Goal: Task Accomplishment & Management: Manage account settings

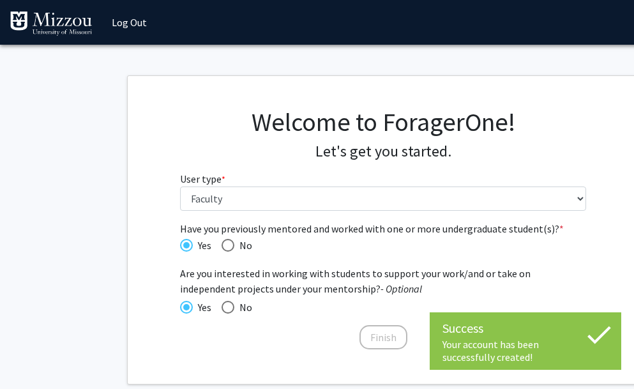
select select "5: faculty"
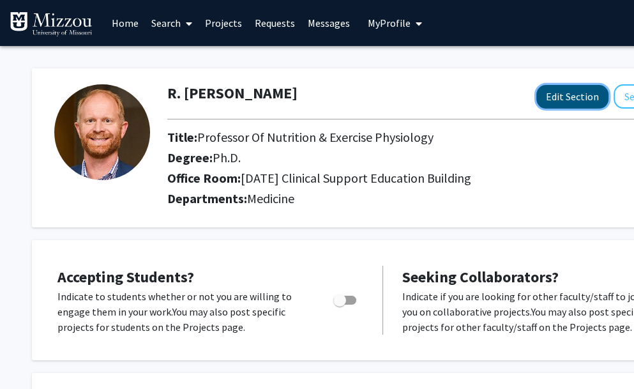
click at [557, 107] on button "Edit Section" at bounding box center [572, 97] width 72 height 24
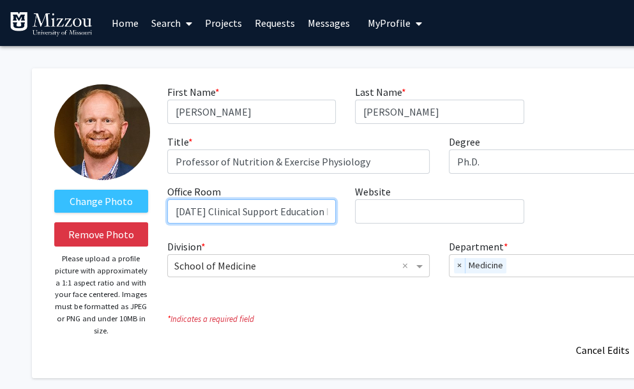
scroll to position [0, 27]
drag, startPoint x: 174, startPoint y: 211, endPoint x: 383, endPoint y: 222, distance: 209.1
click at [383, 222] on div "First Name * required [PERSON_NAME] Last Name * required [PERSON_NAME] Title * …" at bounding box center [440, 158] width 564 height 149
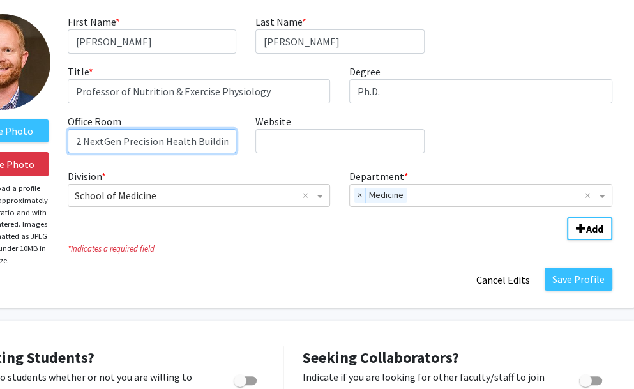
scroll to position [72, 100]
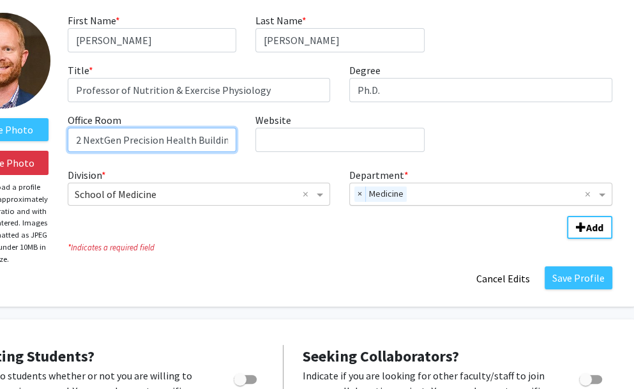
type input "2102 NextGen Precision Health Building"
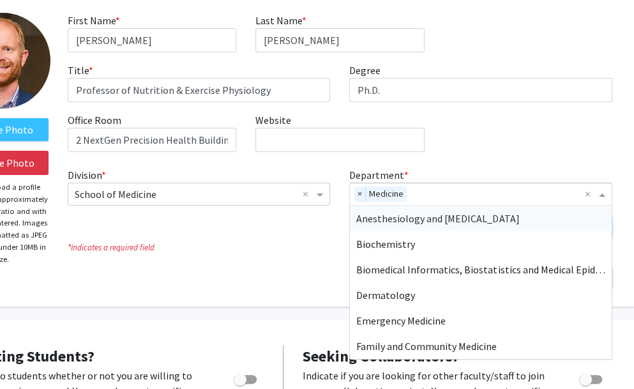
click at [416, 192] on input "Department" at bounding box center [498, 194] width 173 height 15
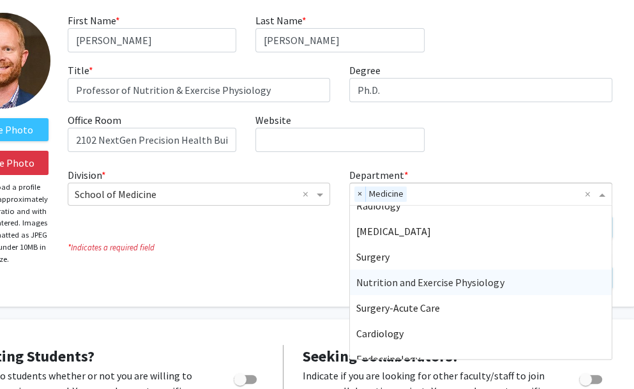
scroll to position [471, 0]
click at [387, 282] on span "Nutrition and Exercise Physiology" at bounding box center [430, 283] width 148 height 13
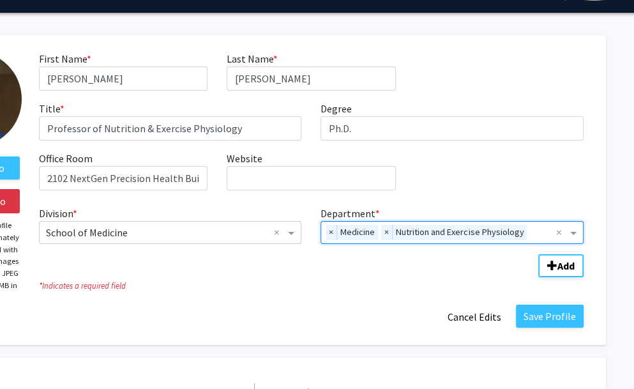
scroll to position [33, 132]
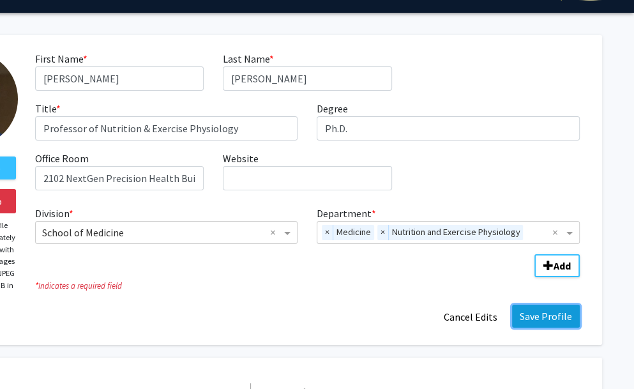
click at [543, 313] on button "Save Profile" at bounding box center [546, 316] width 68 height 23
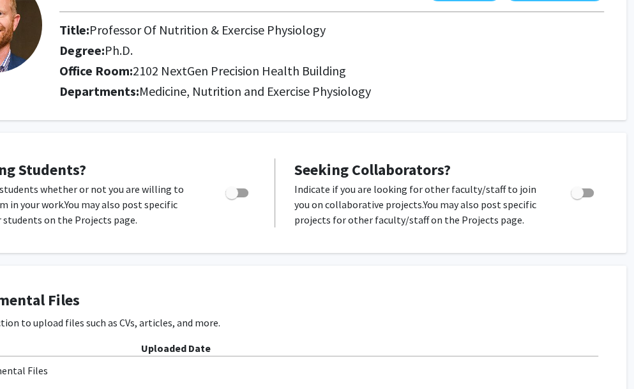
scroll to position [107, 132]
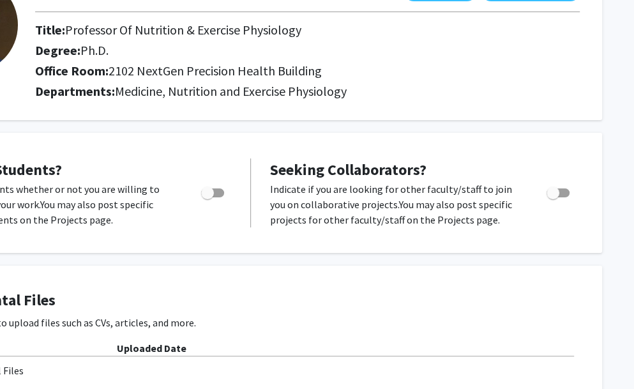
click at [212, 197] on span "Toggle" at bounding box center [207, 192] width 13 height 13
click at [208, 197] on input "Would you like to permit student requests?" at bounding box center [207, 197] width 1 height 1
checkbox input "true"
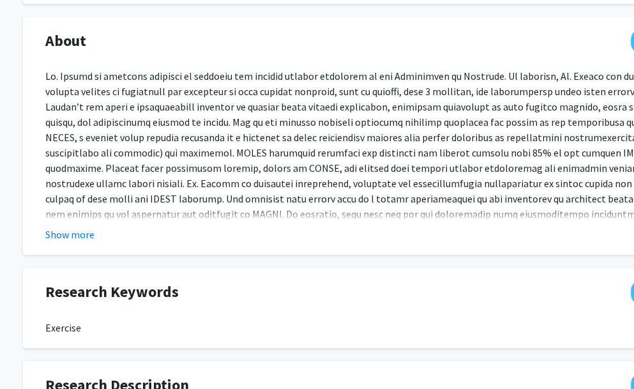
scroll to position [554, 0]
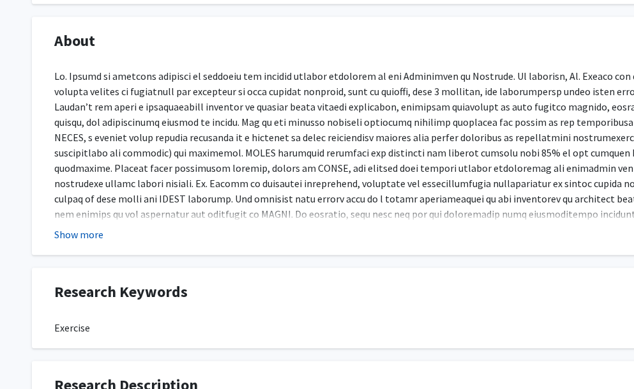
click at [89, 237] on button "Show more" at bounding box center [78, 234] width 49 height 15
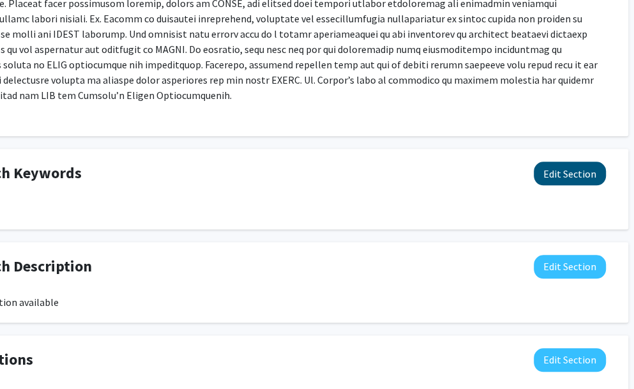
scroll to position [718, 118]
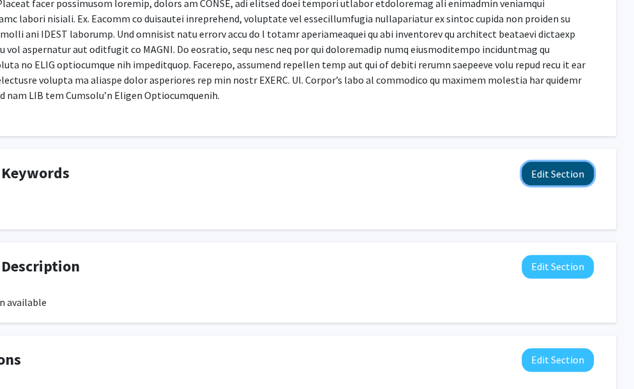
click at [559, 162] on button "Edit Section" at bounding box center [558, 174] width 72 height 24
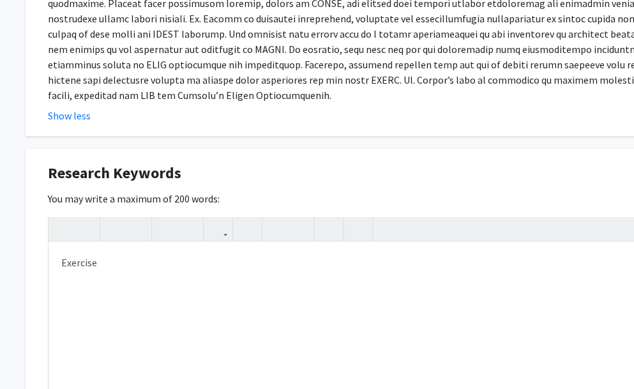
scroll to position [718, 0]
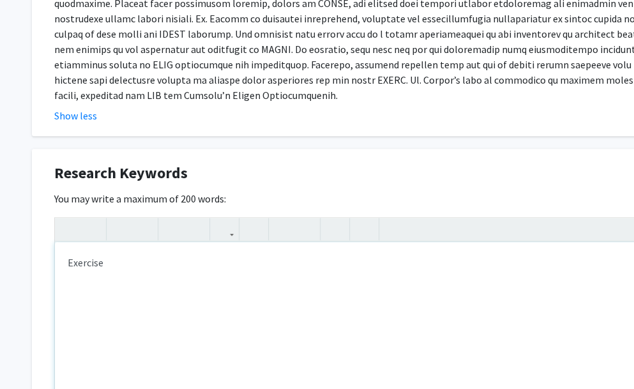
click at [128, 243] on div "Exercise" at bounding box center [383, 338] width 657 height 192
type textarea "<p>Exercise, obesity, metabolism</p>"
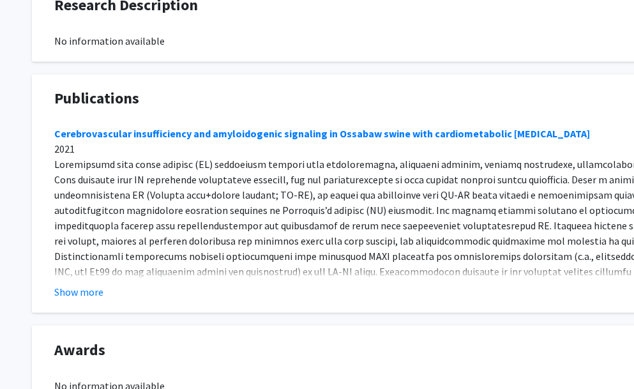
scroll to position [1273, 0]
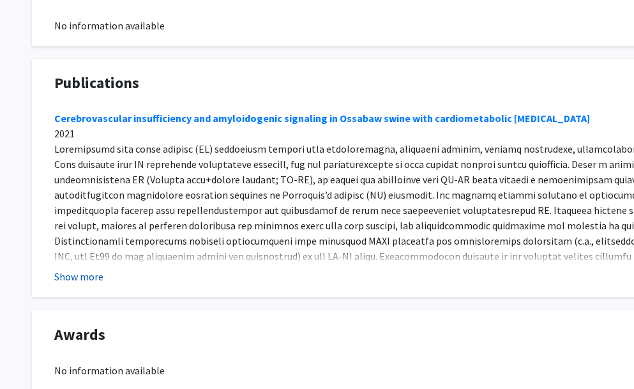
click at [86, 269] on button "Show more" at bounding box center [78, 276] width 49 height 15
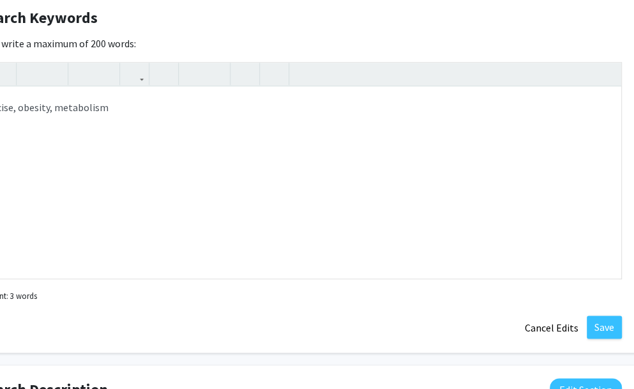
scroll to position [881, 90]
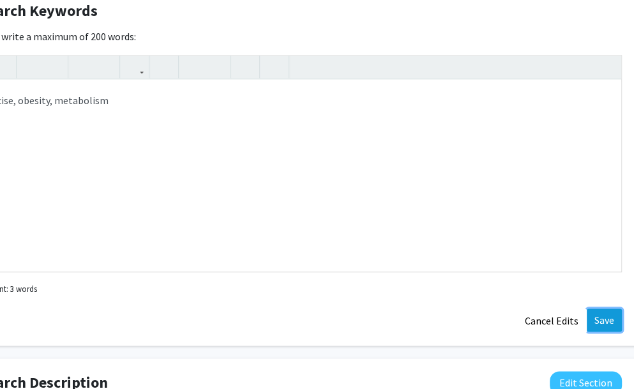
click at [607, 308] on button "Save" at bounding box center [604, 319] width 35 height 23
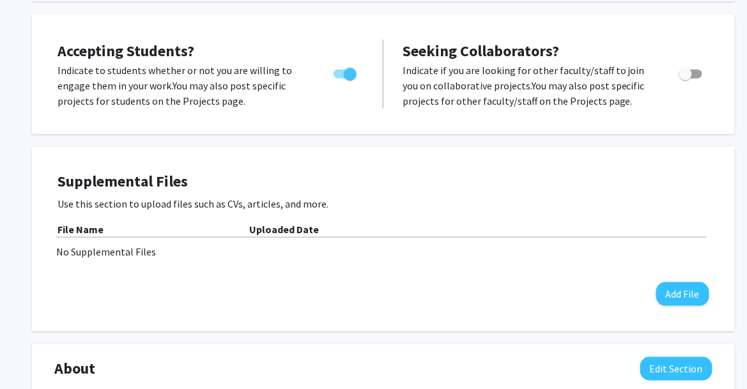
scroll to position [0, 0]
